Goal: Task Accomplishment & Management: Complete application form

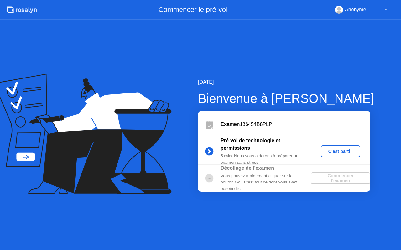
click at [334, 152] on div "C'est parti !" at bounding box center [340, 151] width 35 height 5
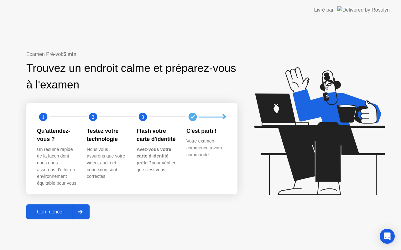
click at [55, 212] on div "Commencer" at bounding box center [50, 212] width 44 height 6
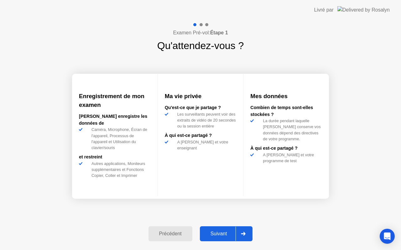
click at [221, 235] on div "Suivant" at bounding box center [219, 234] width 34 height 6
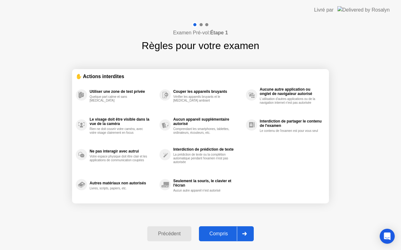
click at [221, 234] on div "Compris" at bounding box center [219, 234] width 36 height 6
select select "**********"
select select "*******"
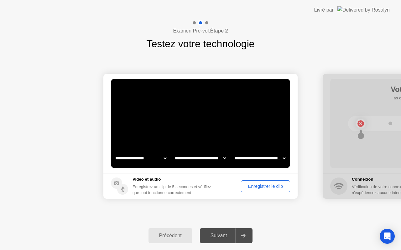
click at [261, 189] on div "Enregistrer le clip" at bounding box center [265, 186] width 45 height 5
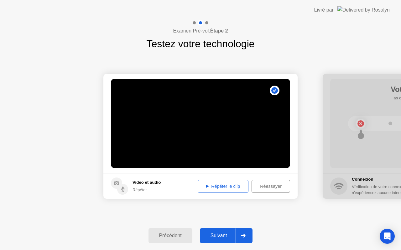
click at [221, 234] on div "Suivant" at bounding box center [219, 236] width 34 height 6
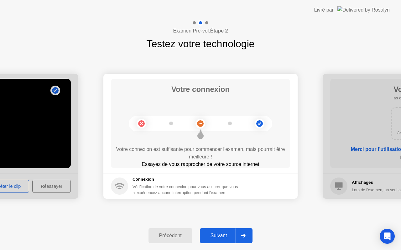
click at [218, 236] on div "Suivant" at bounding box center [219, 236] width 34 height 6
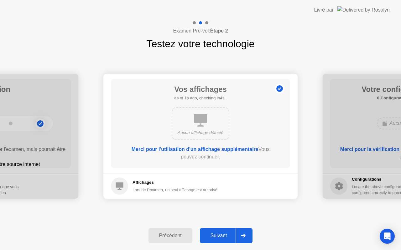
click at [218, 235] on div "Suivant" at bounding box center [219, 236] width 34 height 6
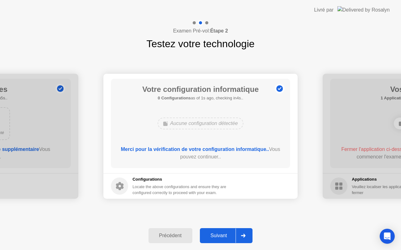
click at [218, 235] on div "Suivant" at bounding box center [219, 236] width 34 height 6
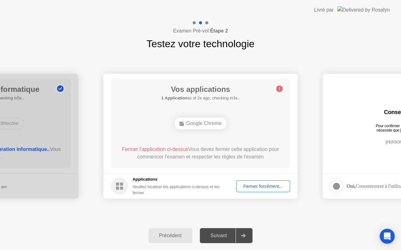
click at [265, 184] on div "Fermer forcément..." at bounding box center [262, 186] width 49 height 5
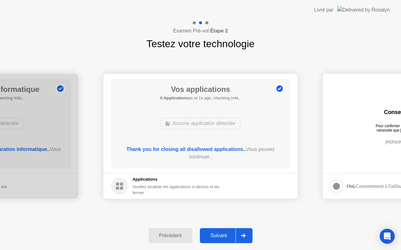
click at [220, 236] on div "Suivant" at bounding box center [219, 236] width 34 height 6
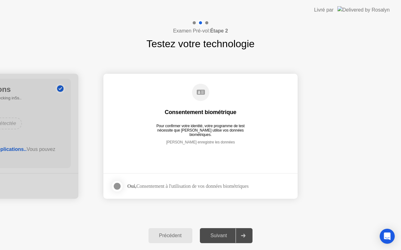
click at [116, 187] on div at bounding box center [117, 187] width 8 height 8
click at [219, 236] on div "Suivant" at bounding box center [219, 236] width 34 height 6
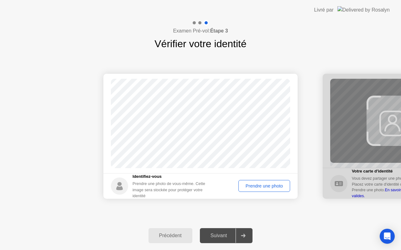
click at [260, 187] on div "Prendre une photo" at bounding box center [263, 186] width 47 height 5
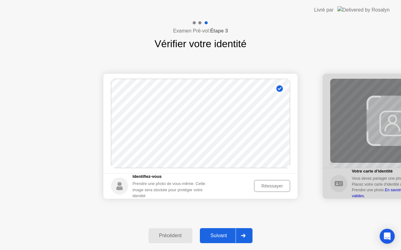
click at [224, 235] on div "Suivant" at bounding box center [219, 236] width 34 height 6
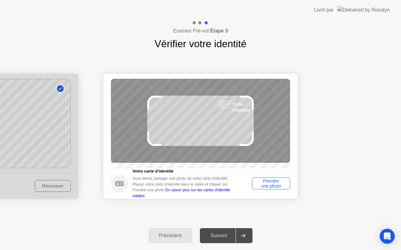
click at [264, 185] on div "Prendre une photo" at bounding box center [271, 184] width 34 height 10
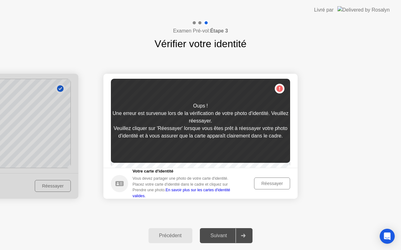
click at [273, 186] on div "Réessayer" at bounding box center [272, 183] width 32 height 5
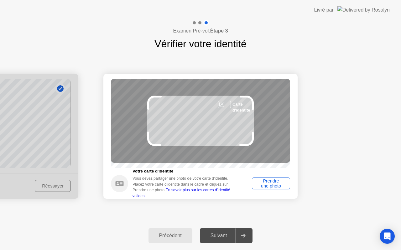
click at [271, 189] on div "Prendre une photo" at bounding box center [271, 184] width 34 height 10
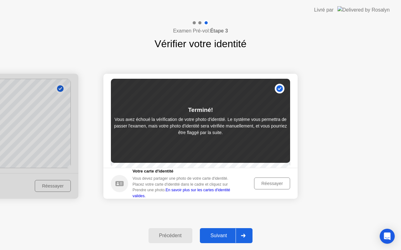
click at [271, 185] on div "Réessayer" at bounding box center [272, 183] width 32 height 5
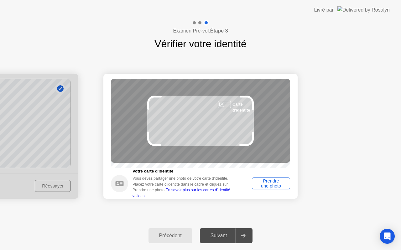
click at [273, 187] on div "Prendre une photo" at bounding box center [271, 184] width 34 height 10
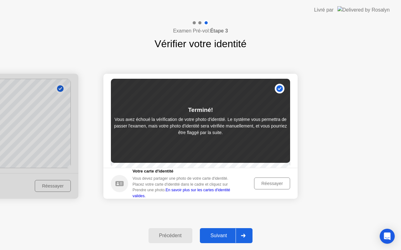
click at [273, 186] on div "Réessayer" at bounding box center [272, 183] width 32 height 5
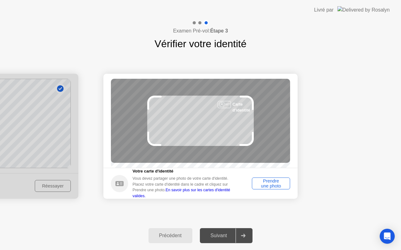
click at [273, 189] on div "Prendre une photo" at bounding box center [271, 184] width 34 height 10
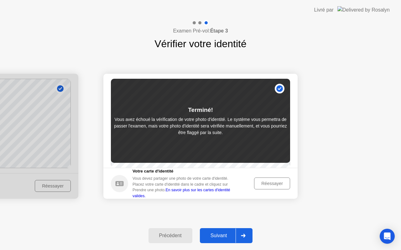
click at [273, 190] on button "Réessayer" at bounding box center [272, 184] width 36 height 12
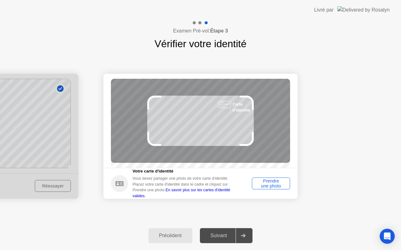
click at [206, 195] on link "En savoir plus sur les cartes d'identité valides." at bounding box center [181, 193] width 98 height 10
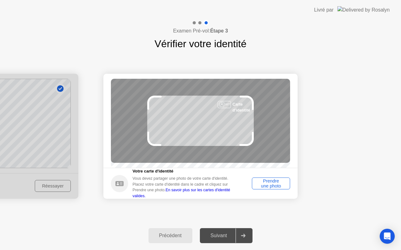
click at [277, 187] on div "Prendre une photo" at bounding box center [271, 184] width 34 height 10
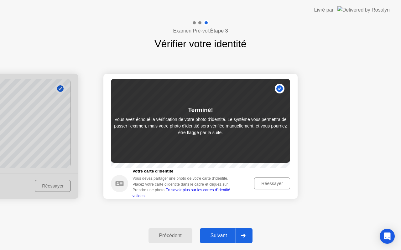
click at [266, 184] on div "Réessayer" at bounding box center [272, 183] width 32 height 5
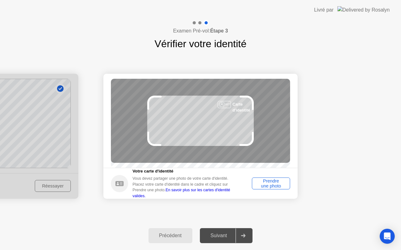
click at [272, 187] on div "Prendre une photo" at bounding box center [271, 184] width 34 height 10
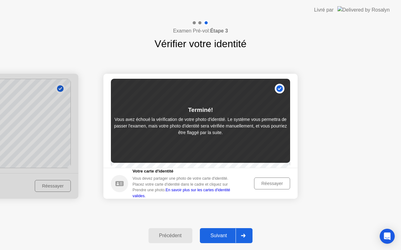
click at [210, 237] on div "Suivant" at bounding box center [219, 236] width 34 height 6
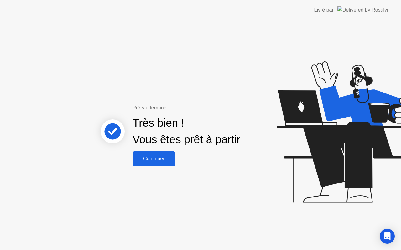
click at [164, 158] on div "Continuer" at bounding box center [153, 159] width 39 height 6
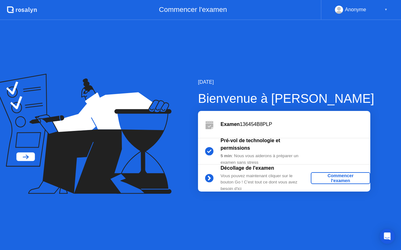
click at [332, 180] on div "Commencer l'examen" at bounding box center [340, 178] width 54 height 10
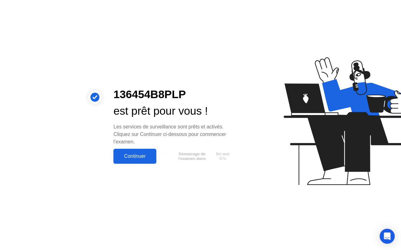
click at [131, 154] on div "Continuer" at bounding box center [134, 157] width 39 height 6
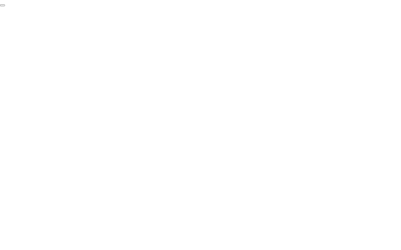
click div "End Proctoring Session"
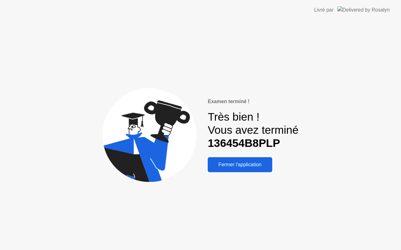
click at [252, 167] on div "Fermer l'application" at bounding box center [239, 165] width 61 height 6
